Goal: Information Seeking & Learning: Learn about a topic

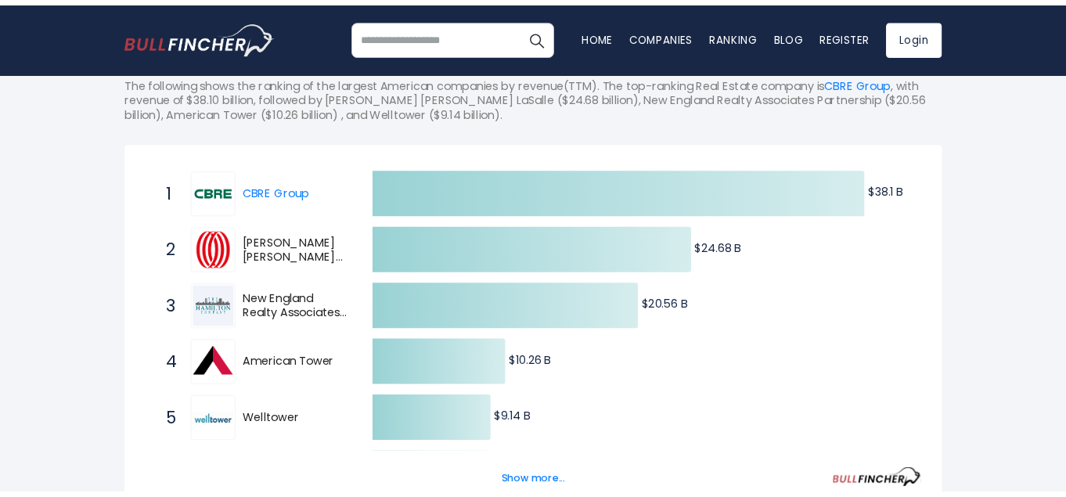
scroll to position [235, 0]
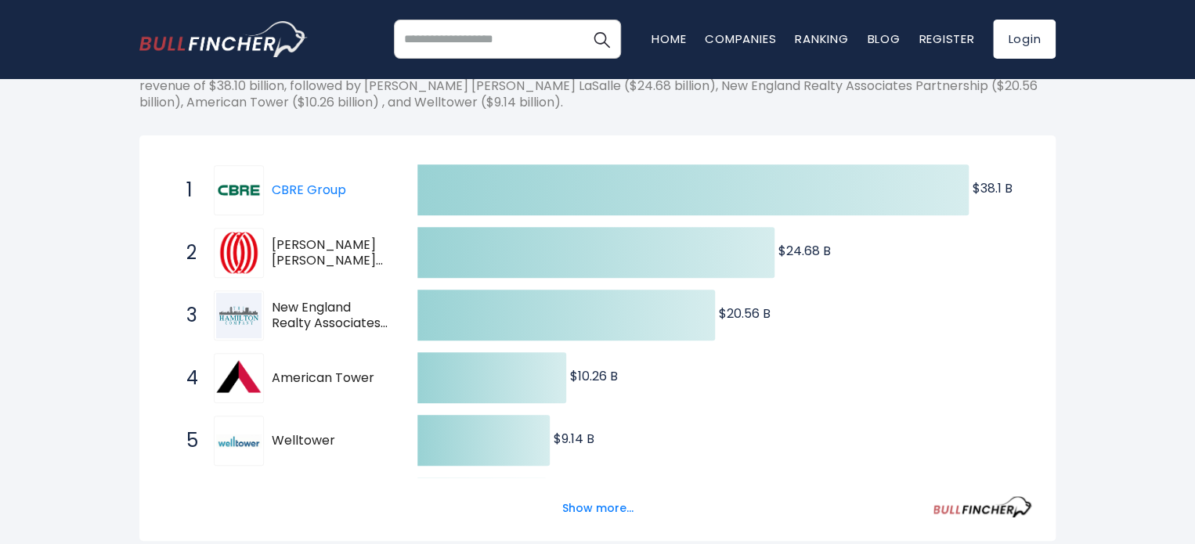
drag, startPoint x: 335, startPoint y: 189, endPoint x: 370, endPoint y: 179, distance: 35.9
click at [372, 171] on div "1 CBRE Group CBRE" at bounding box center [284, 190] width 211 height 50
drag, startPoint x: 319, startPoint y: 195, endPoint x: 668, endPoint y: 70, distance: 370.7
click at [657, 73] on body "Home Companies Ranking Blog Register Login Home" at bounding box center [597, 37] width 1195 height 544
drag, startPoint x: 391, startPoint y: 259, endPoint x: 272, endPoint y: 250, distance: 119.4
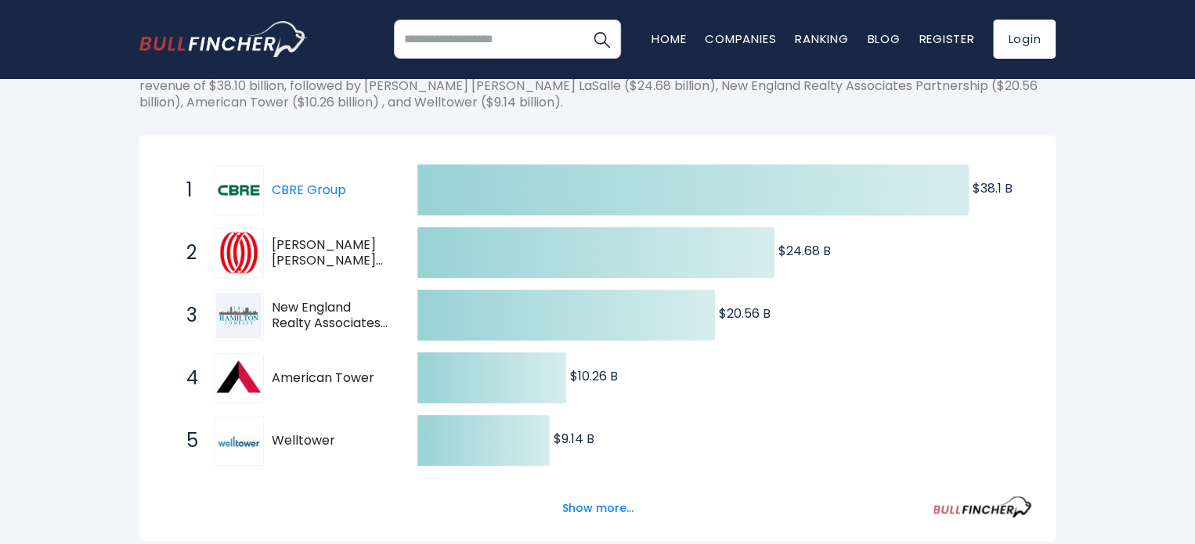
click at [272, 250] on span "2 Jones Lang LaSalle JLL" at bounding box center [288, 253] width 235 height 58
drag, startPoint x: 274, startPoint y: 257, endPoint x: 373, endPoint y: 253, distance: 98.7
click at [373, 253] on span "Jones Lang LaSalle" at bounding box center [331, 253] width 118 height 33
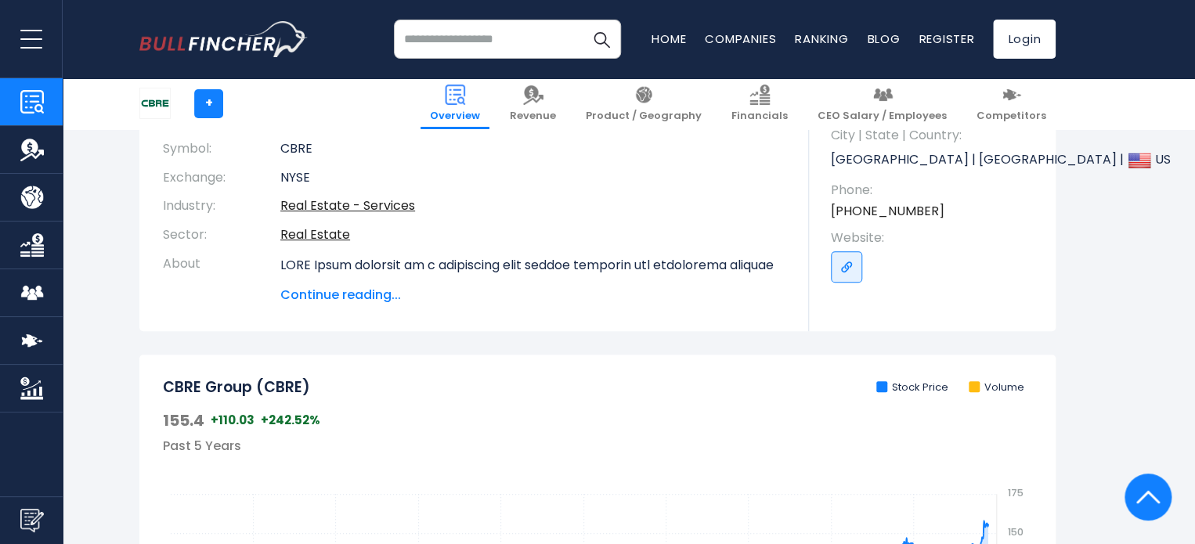
scroll to position [157, 0]
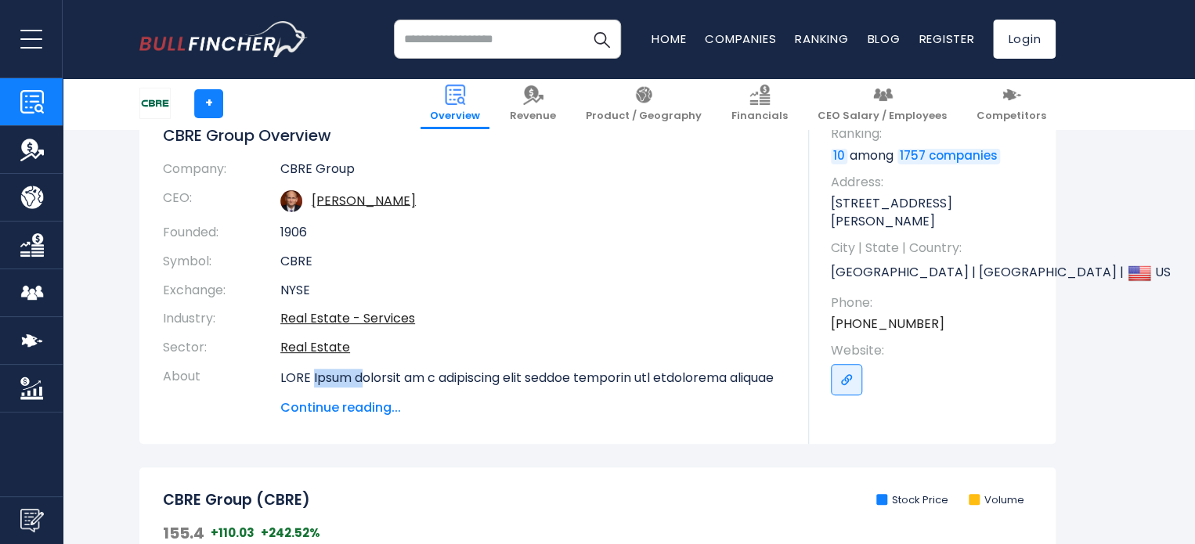
drag, startPoint x: 316, startPoint y: 377, endPoint x: 387, endPoint y: 393, distance: 72.4
click at [381, 391] on div "Continue reading..." at bounding box center [532, 393] width 505 height 49
click at [454, 402] on span "Continue reading..." at bounding box center [532, 408] width 505 height 19
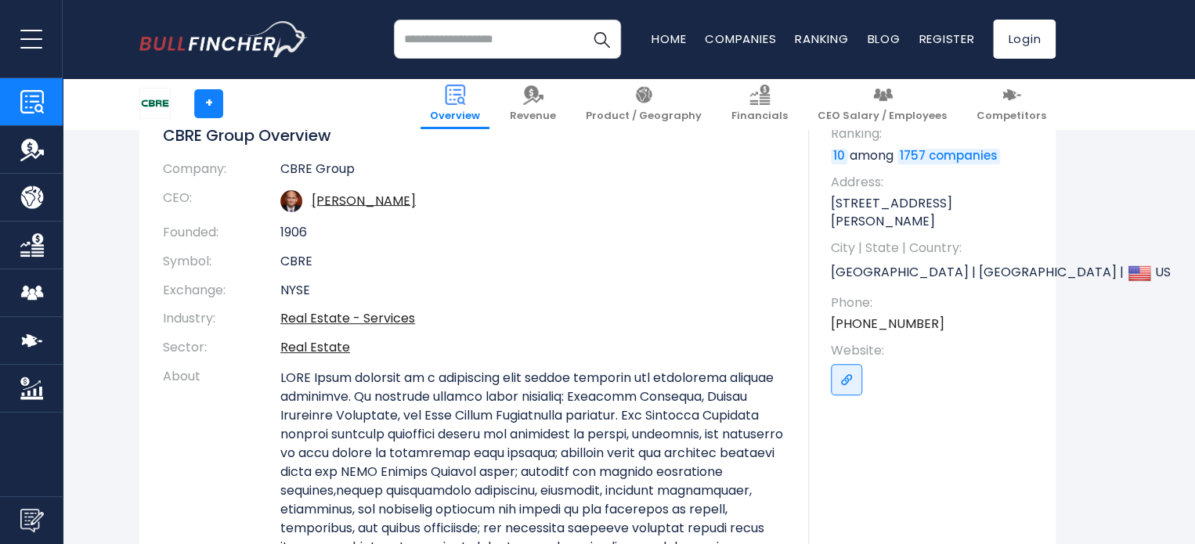
click at [655, 326] on td "Real Estate - Services" at bounding box center [532, 319] width 505 height 29
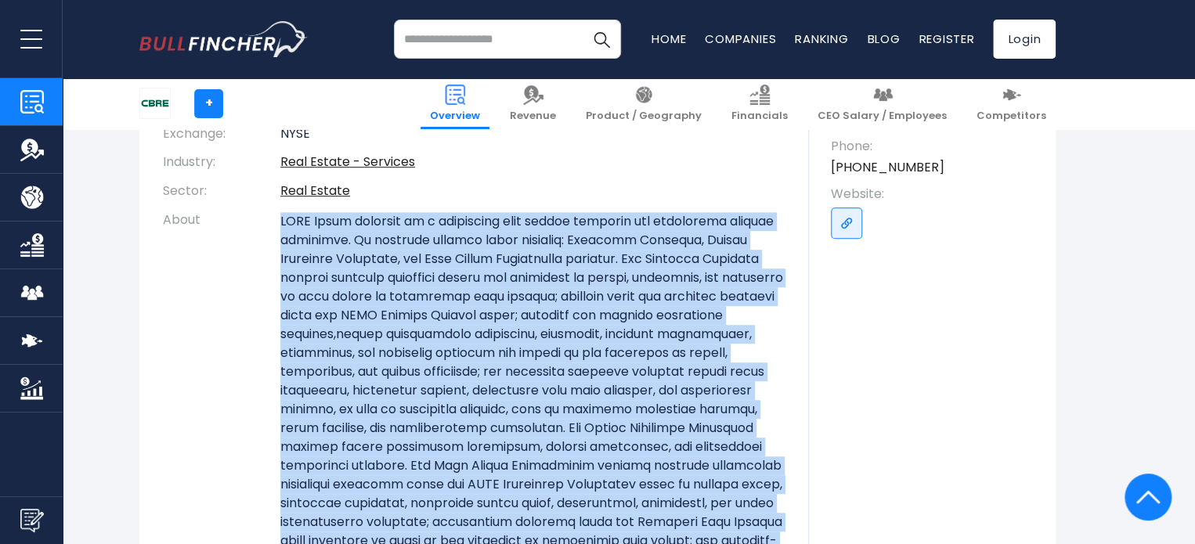
click at [505, 359] on p at bounding box center [532, 400] width 505 height 376
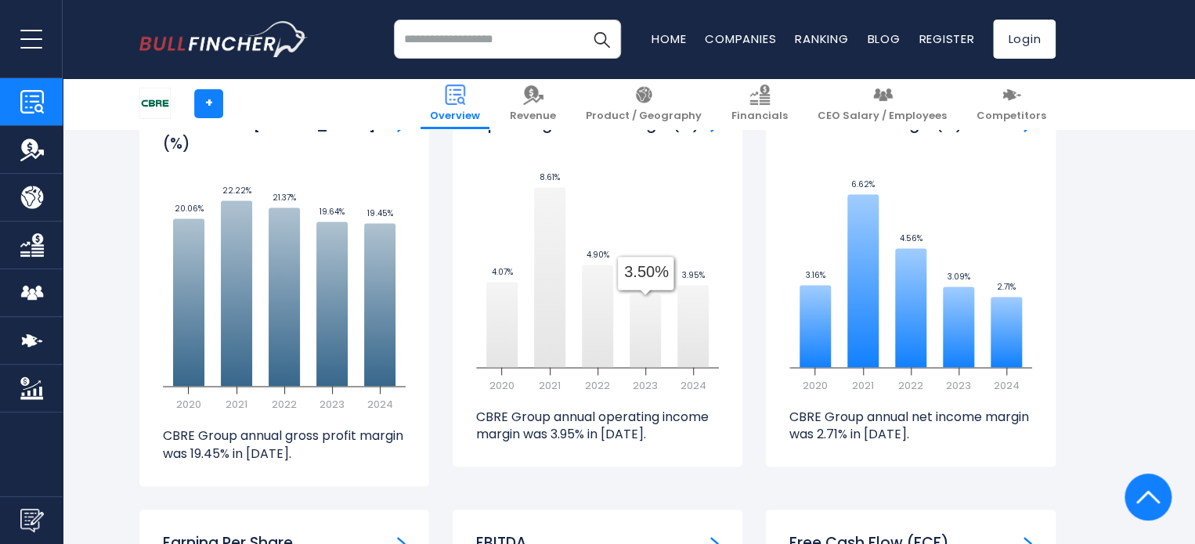
scroll to position [4228, 0]
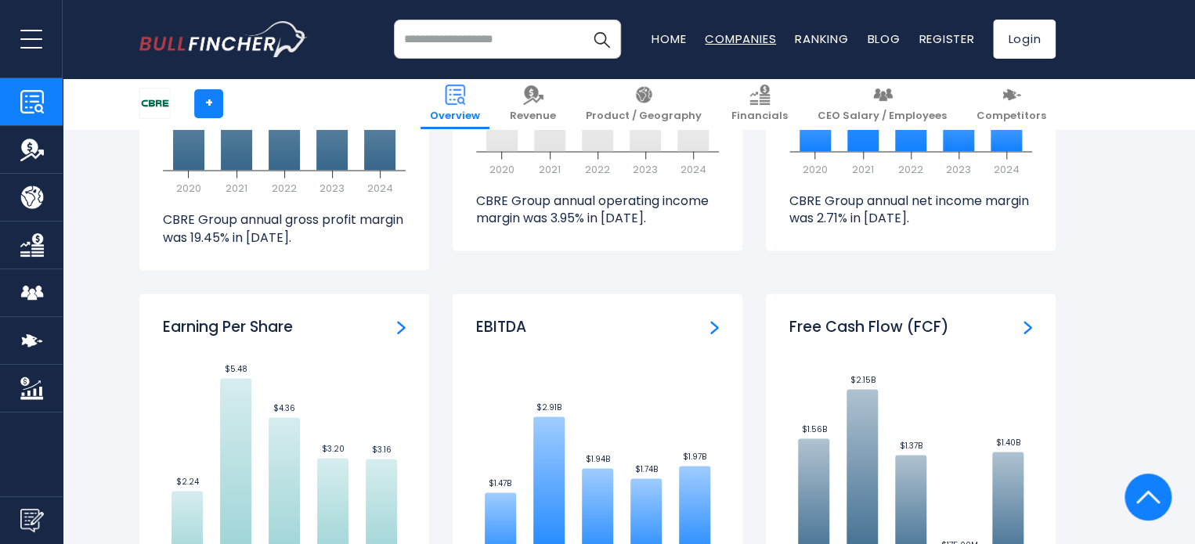
click at [763, 40] on link "Companies" at bounding box center [740, 39] width 71 height 16
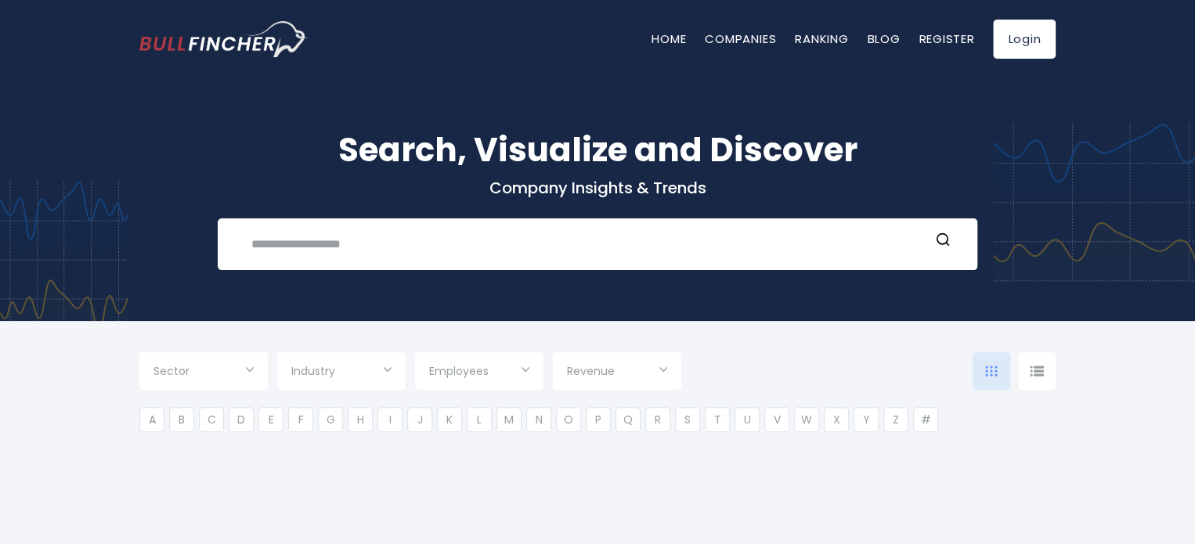
type input "***"
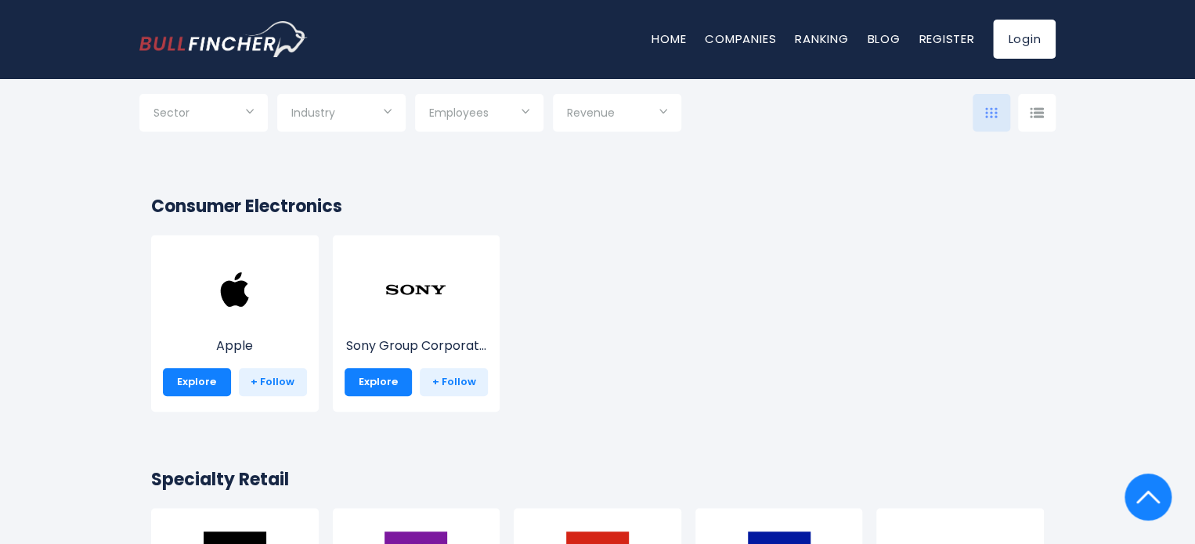
scroll to position [235, 0]
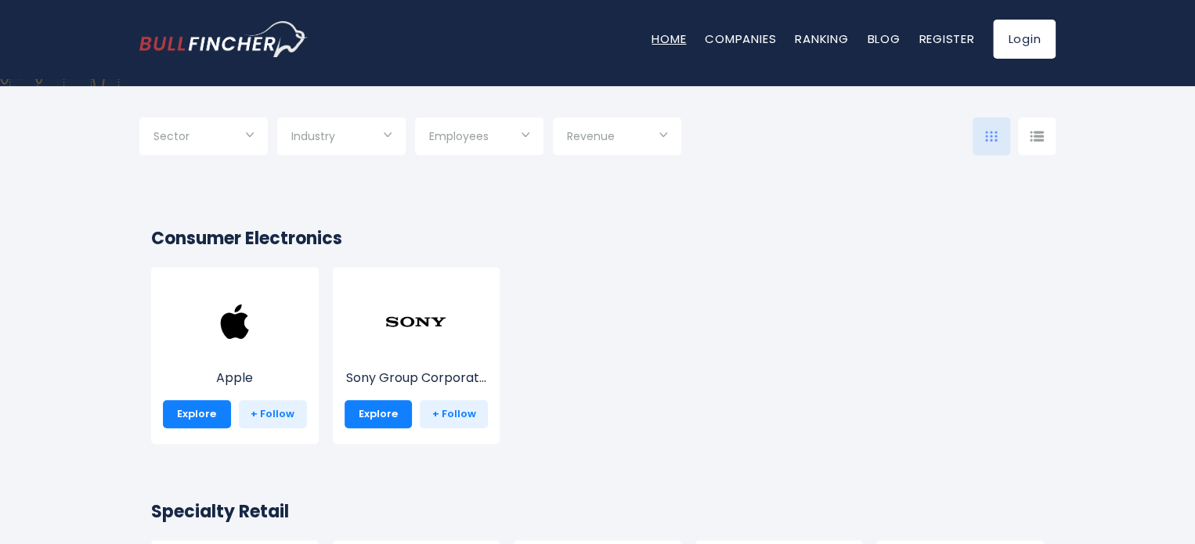
click at [673, 40] on link "Home" at bounding box center [668, 39] width 34 height 16
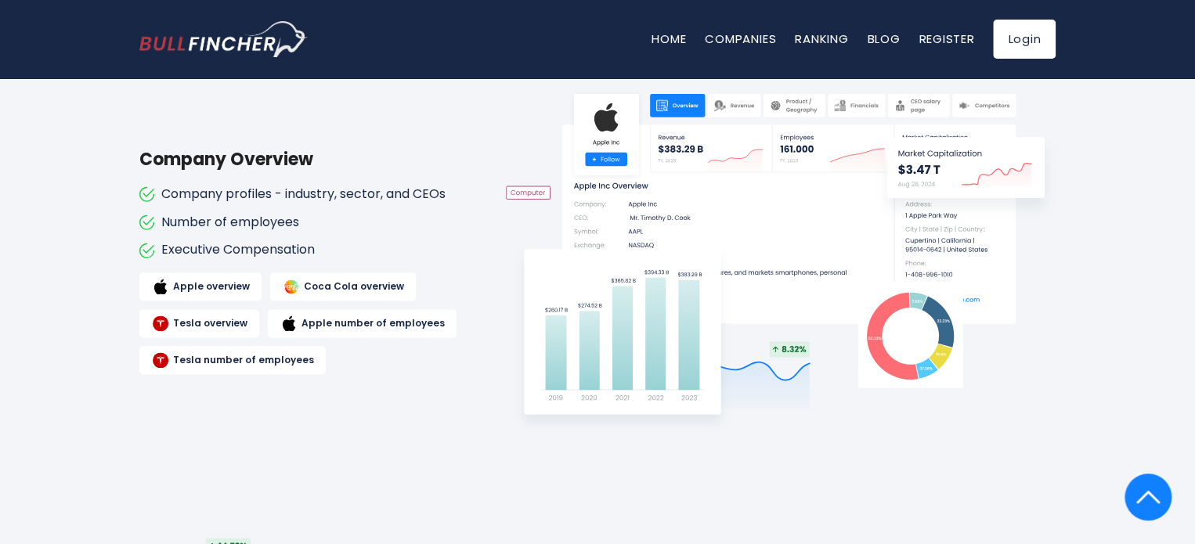
scroll to position [861, 0]
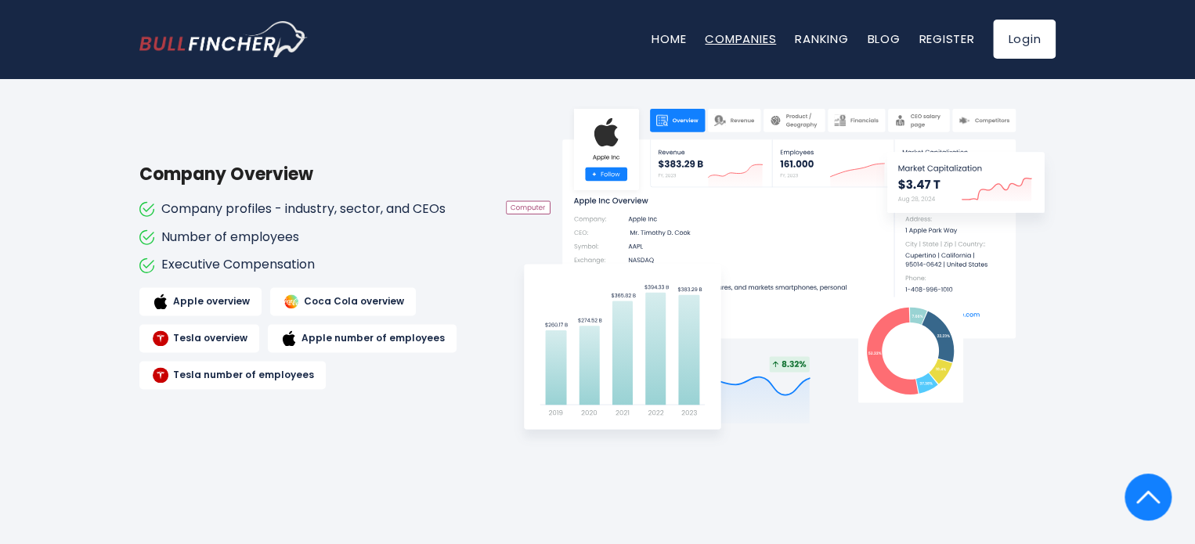
click at [742, 42] on link "Companies" at bounding box center [740, 39] width 71 height 16
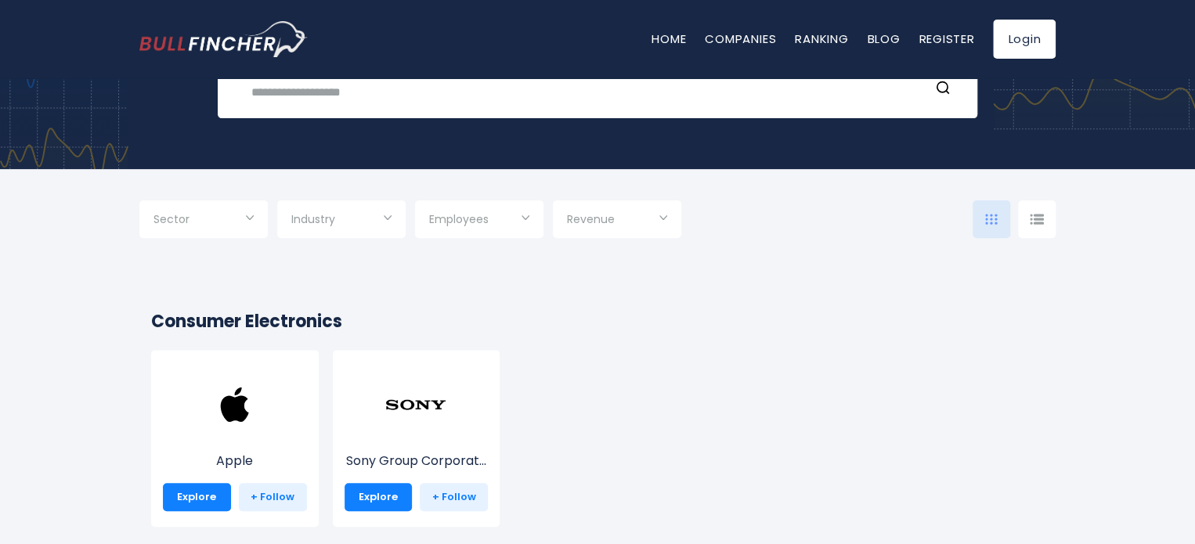
scroll to position [157, 0]
